Goal: Information Seeking & Learning: Learn about a topic

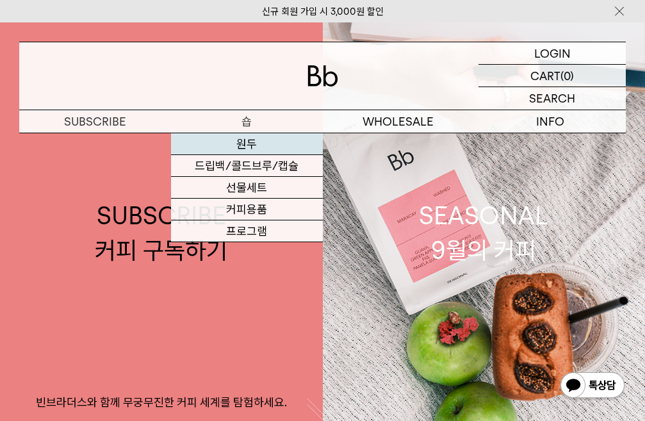
click at [252, 150] on link "원두" at bounding box center [247, 144] width 152 height 22
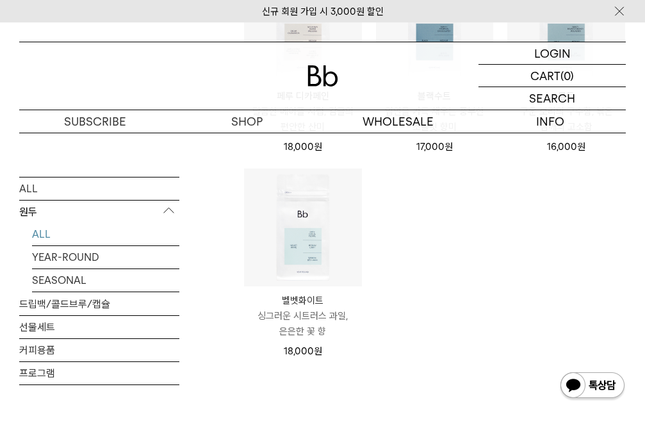
scroll to position [960, 0]
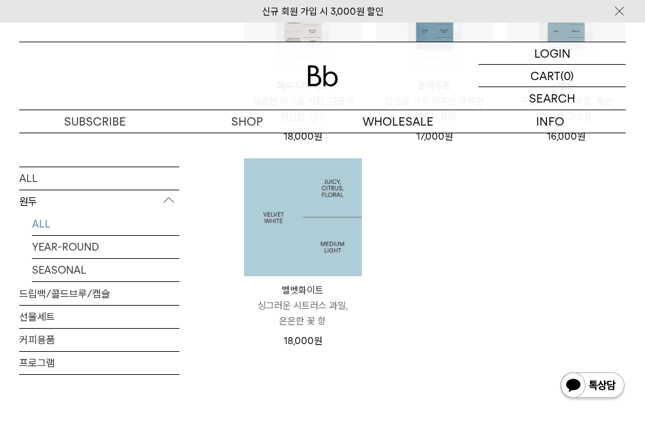
click at [284, 214] on img at bounding box center [303, 217] width 118 height 118
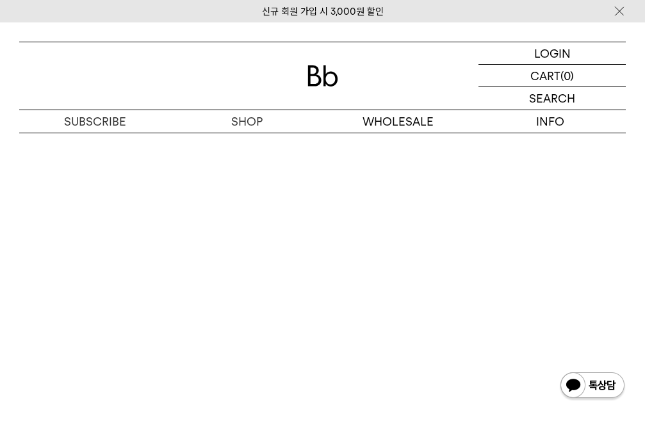
scroll to position [1857, 0]
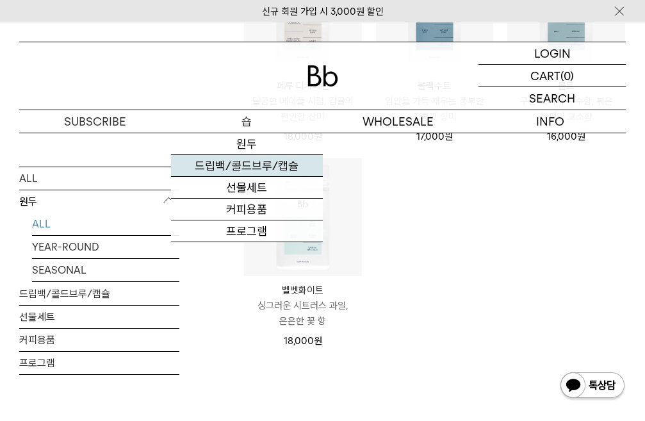
click at [262, 167] on link "드립백/콜드브루/캡슐" at bounding box center [247, 166] width 152 height 22
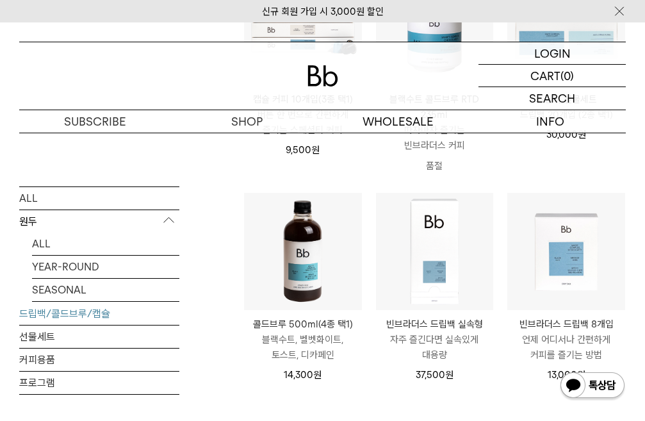
scroll to position [512, 0]
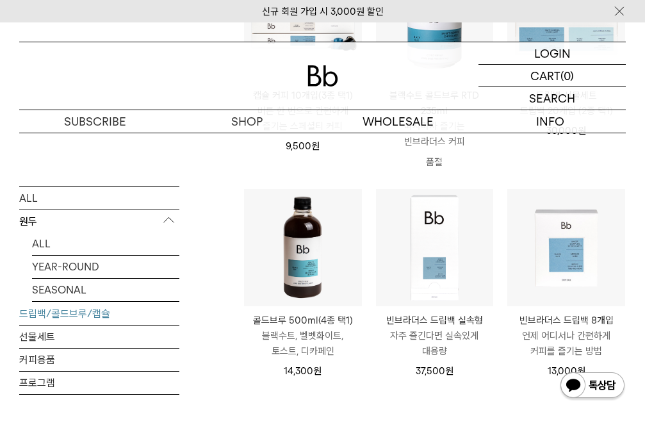
click at [232, 242] on div "ALL 원두 ALL YEAR-ROUND SEASONAL 드립백/콜드브루/캡슐 선물세트 커피용품 프로그램 드립백/콜드브루/캡슐 상품 9 개 **…" at bounding box center [322, 101] width 606 height 838
